Goal: Task Accomplishment & Management: Manage account settings

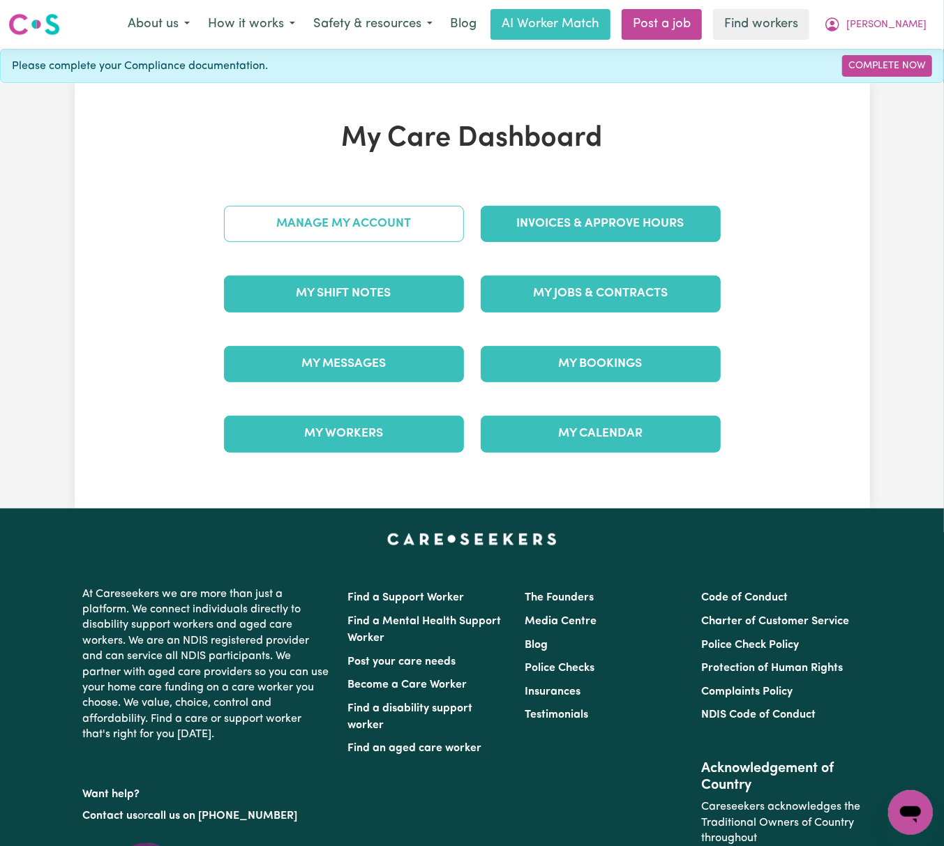
click at [434, 218] on link "Manage My Account" at bounding box center [344, 224] width 240 height 36
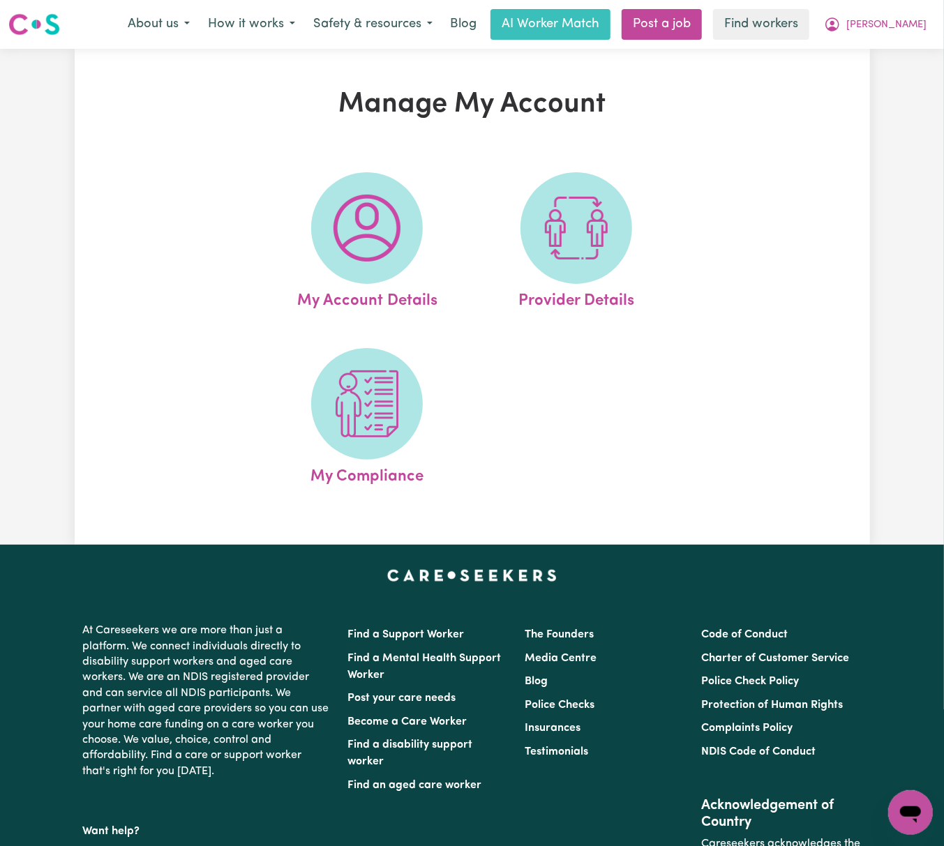
click at [594, 244] on img at bounding box center [576, 228] width 67 height 67
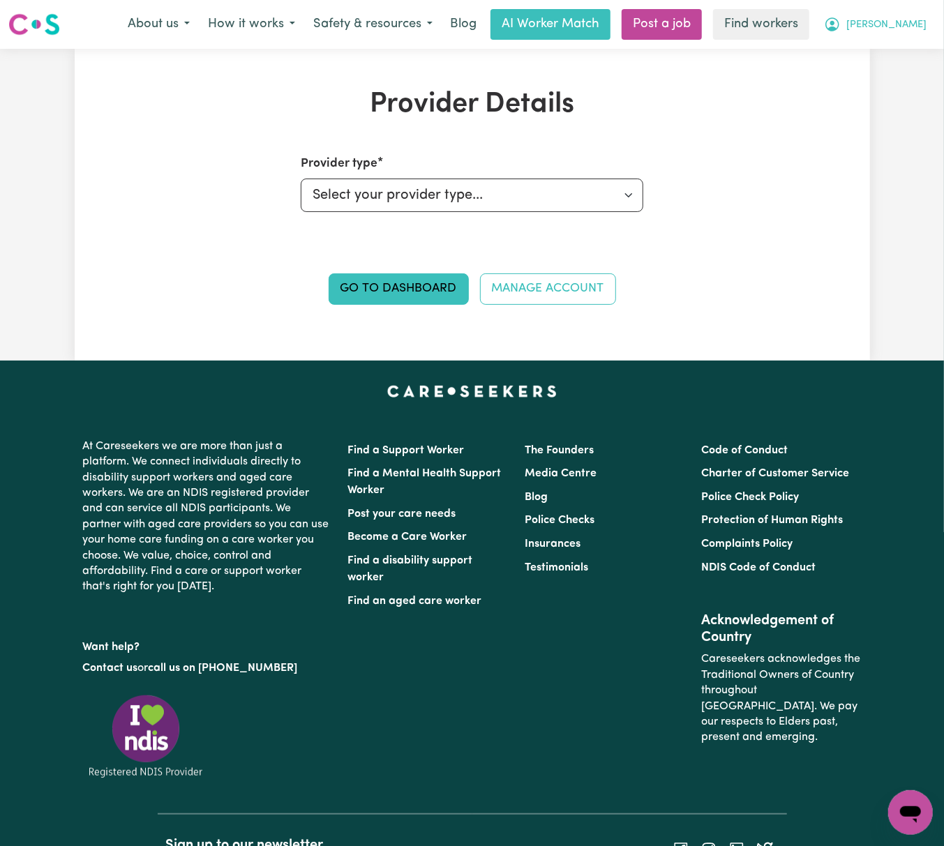
click at [919, 17] on button "[PERSON_NAME]" at bounding box center [875, 24] width 121 height 29
click at [918, 53] on link "My Dashboard" at bounding box center [879, 54] width 110 height 27
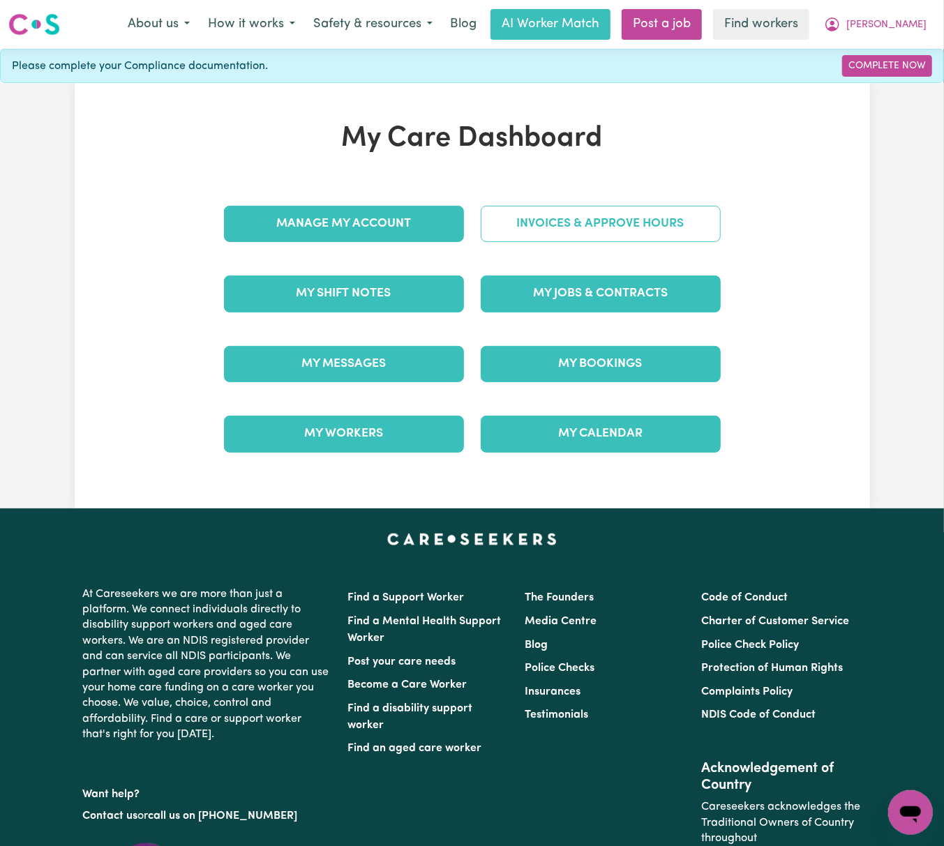
click at [656, 235] on link "Invoices & Approve Hours" at bounding box center [600, 224] width 240 height 36
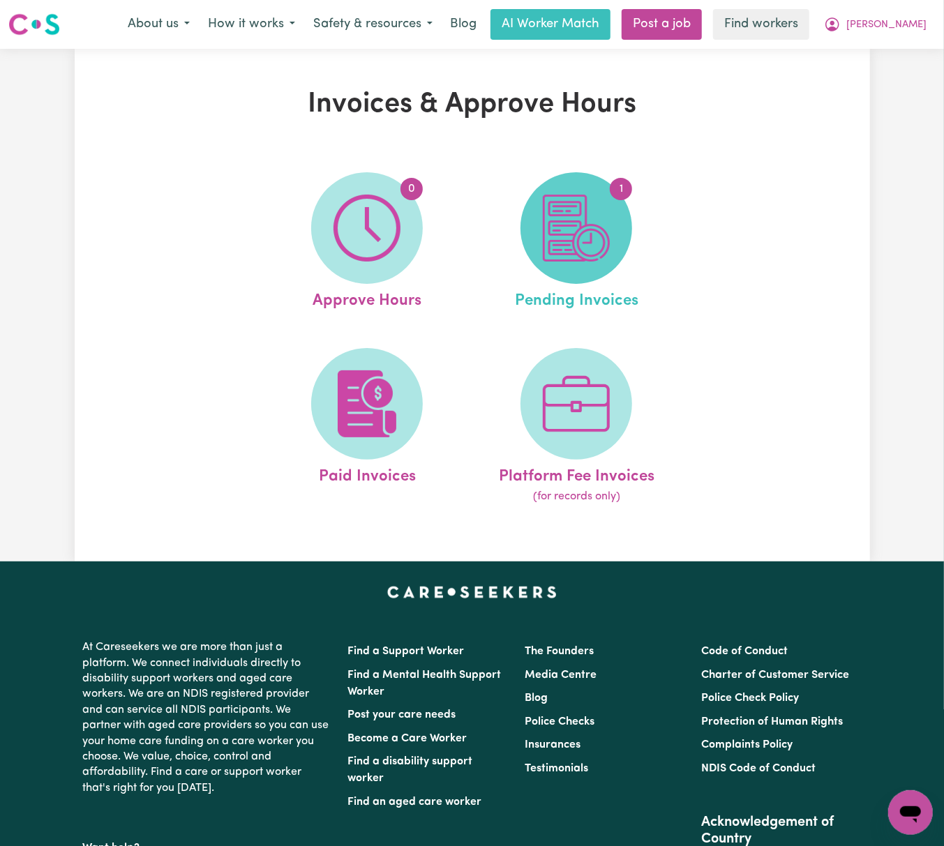
click at [584, 249] on img at bounding box center [576, 228] width 67 height 67
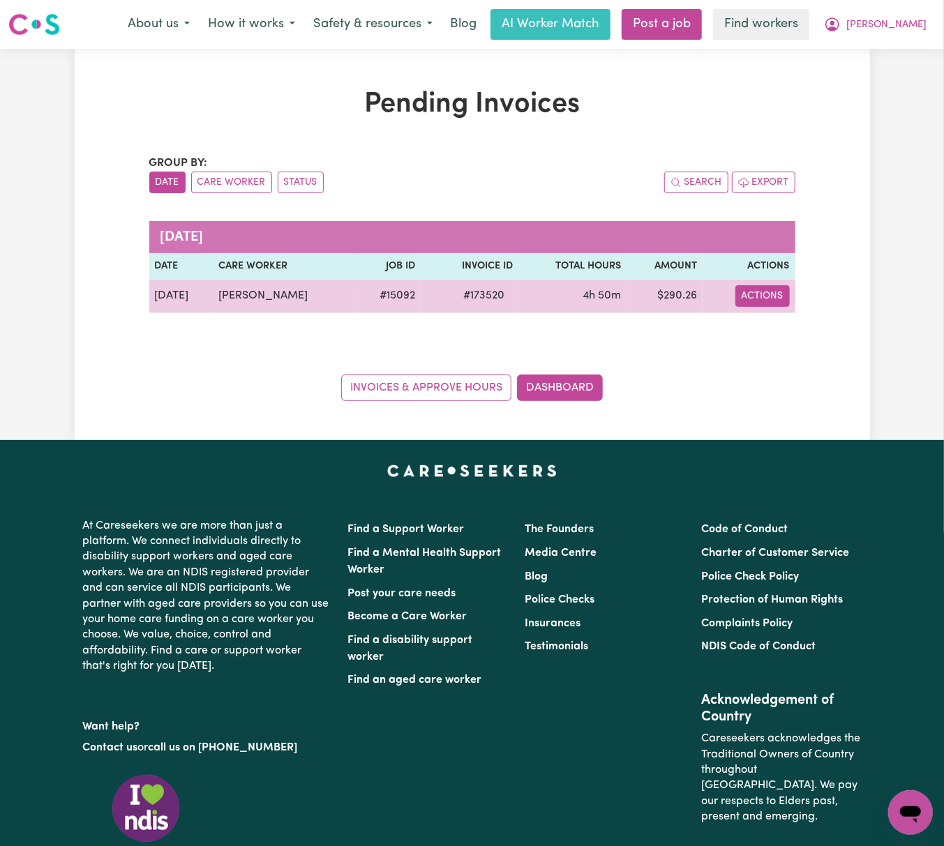
click at [771, 299] on button "Actions" at bounding box center [762, 296] width 54 height 22
click at [787, 319] on link "Download Invoice" at bounding box center [803, 329] width 128 height 28
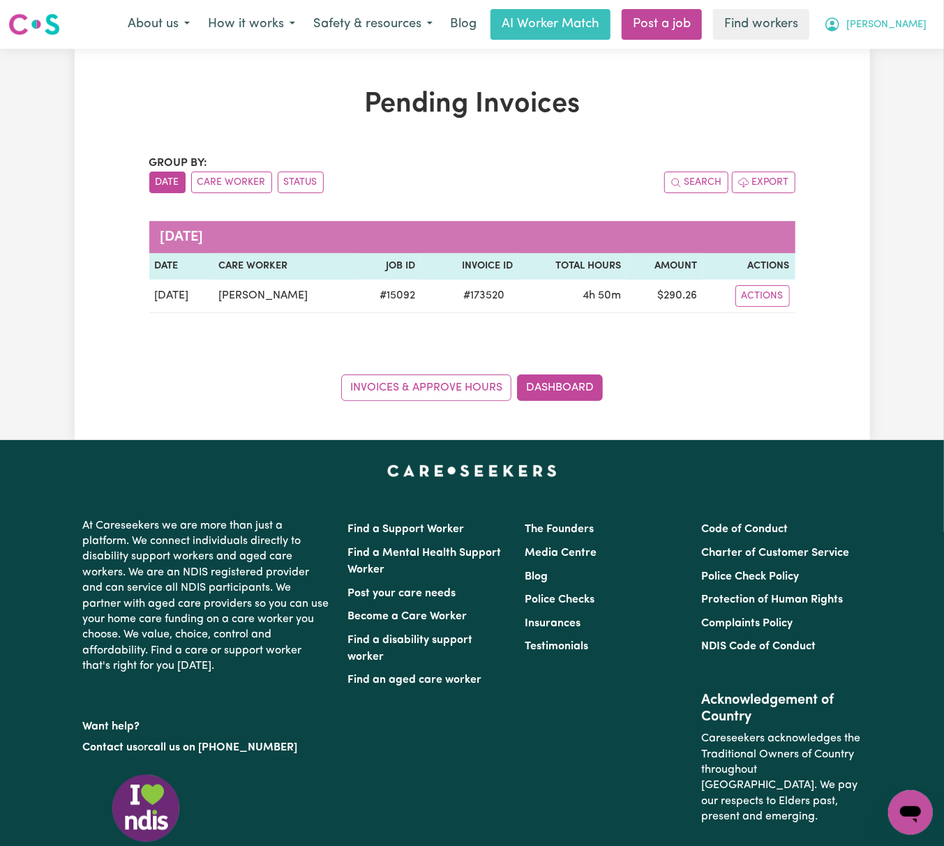
click at [897, 23] on span "[PERSON_NAME]" at bounding box center [886, 24] width 80 height 15
click at [909, 75] on link "Logout" at bounding box center [879, 80] width 110 height 27
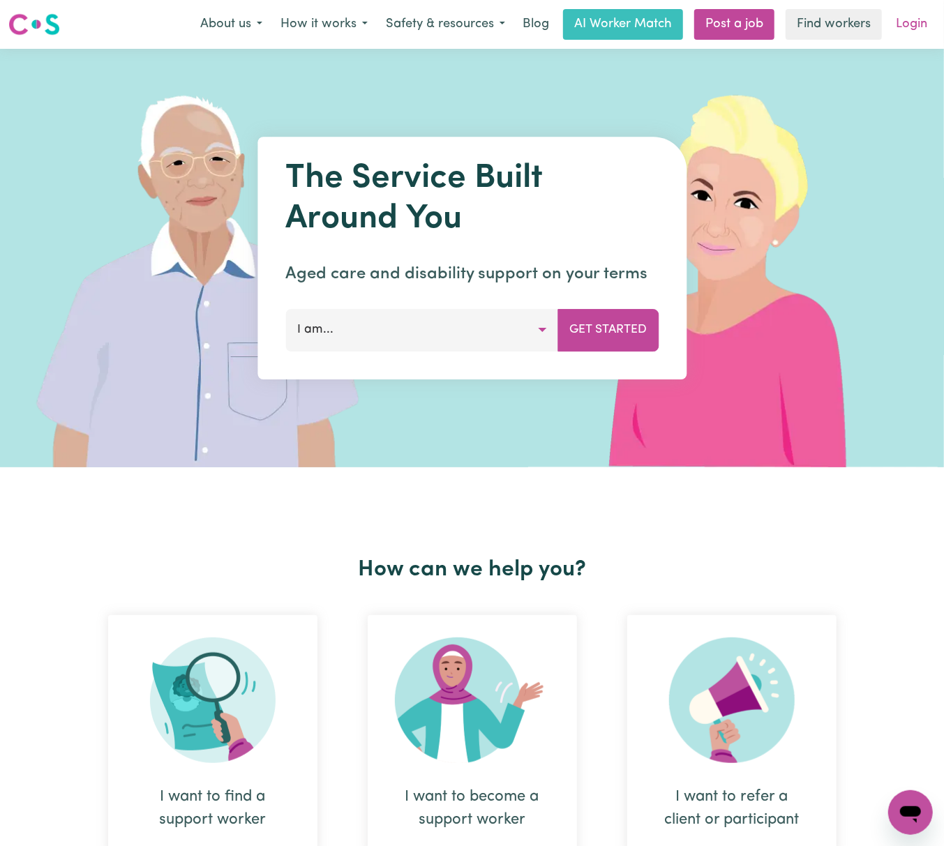
click at [909, 25] on link "Login" at bounding box center [911, 24] width 48 height 31
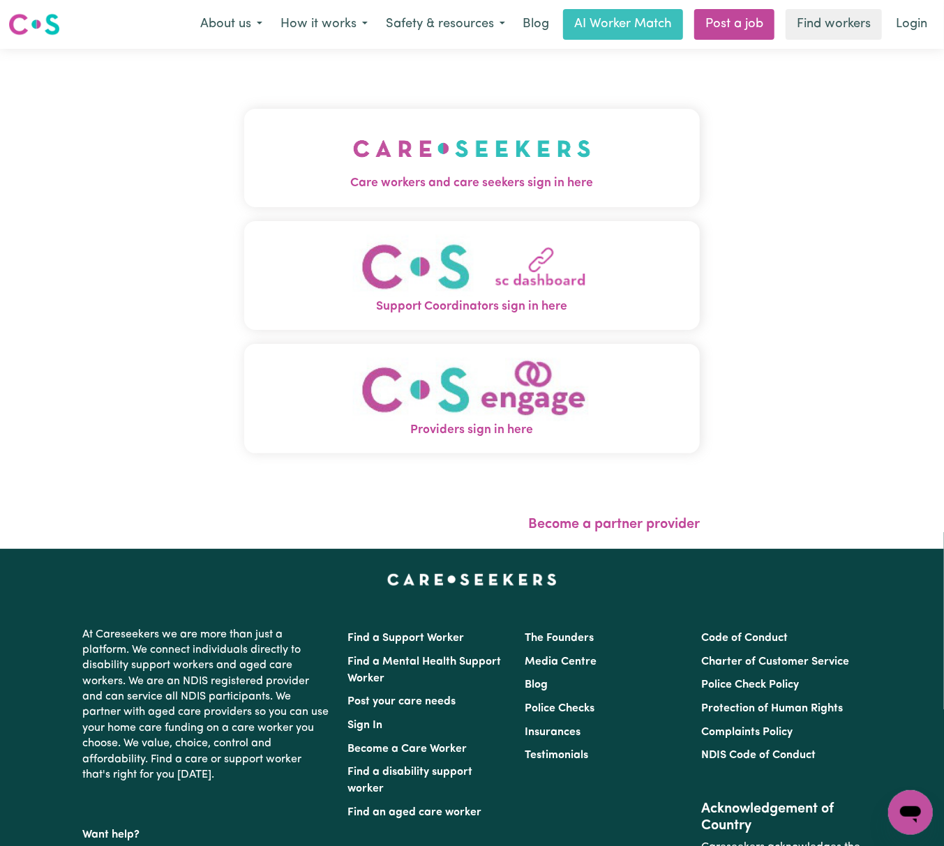
click at [353, 135] on img "Care workers and care seekers sign in here" at bounding box center [472, 149] width 238 height 52
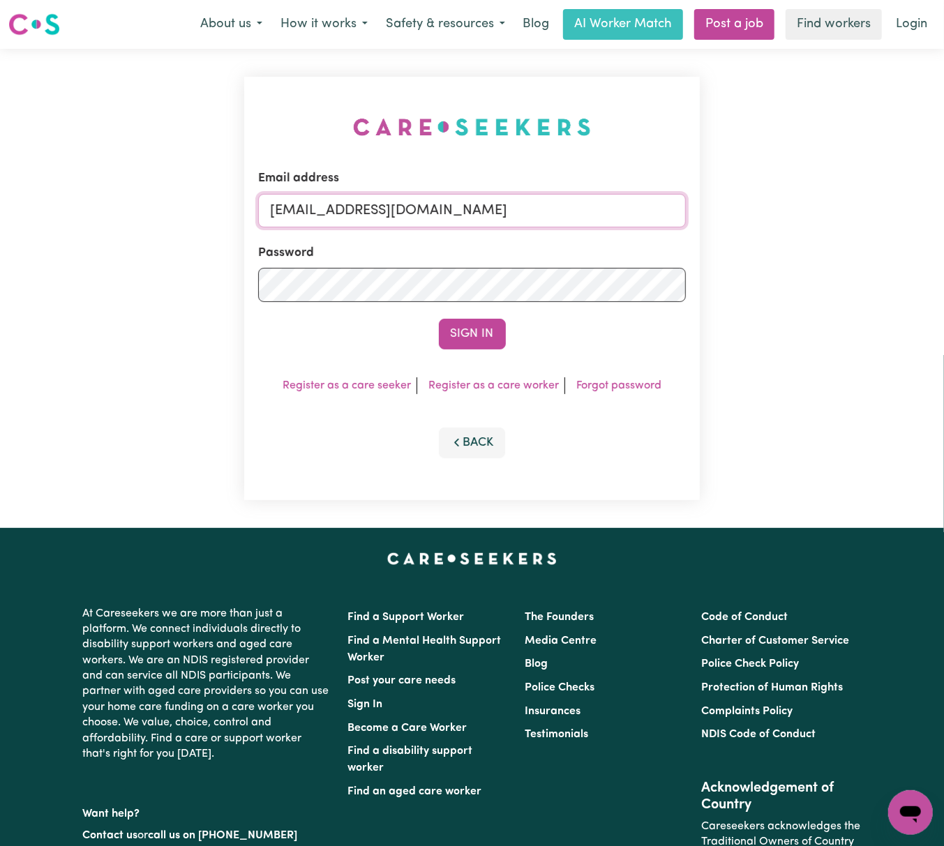
click at [344, 207] on input "[EMAIL_ADDRESS][DOMAIN_NAME]" at bounding box center [471, 210] width 427 height 33
drag, startPoint x: 351, startPoint y: 210, endPoint x: 861, endPoint y: 212, distance: 509.1
click at [861, 212] on div "Email address [EMAIL_ADDRESS][DOMAIN_NAME] Password Sign In Register as a care …" at bounding box center [472, 288] width 944 height 479
type input "[EMAIL_ADDRESS][DOMAIN_NAME]"
click at [439, 319] on button "Sign In" at bounding box center [472, 334] width 67 height 31
